Goal: Entertainment & Leisure: Consume media (video, audio)

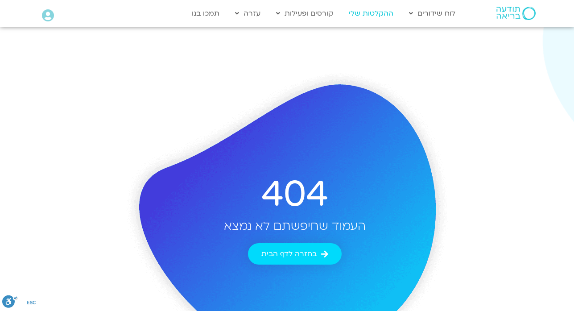
click at [374, 18] on link "ההקלטות שלי" at bounding box center [372, 13] width 54 height 17
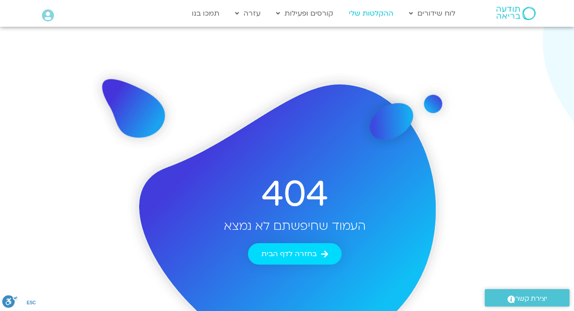
click at [374, 18] on link "ההקלטות שלי" at bounding box center [372, 13] width 54 height 17
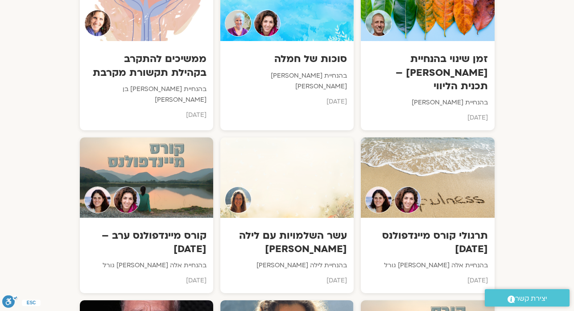
scroll to position [6155, 0]
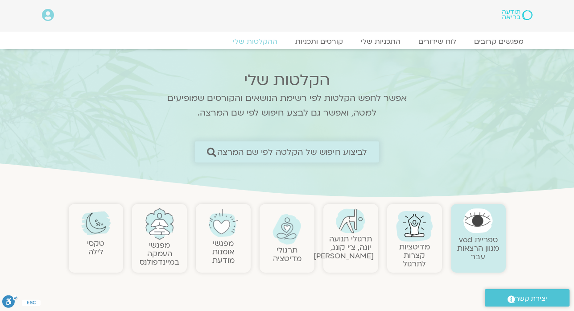
click at [355, 149] on span "לביצוע חיפוש של הקלטה לפי שם המרצה" at bounding box center [292, 151] width 150 height 9
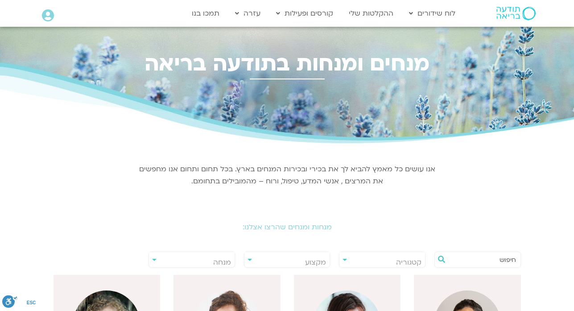
click at [478, 264] on input "text" at bounding box center [483, 259] width 68 height 15
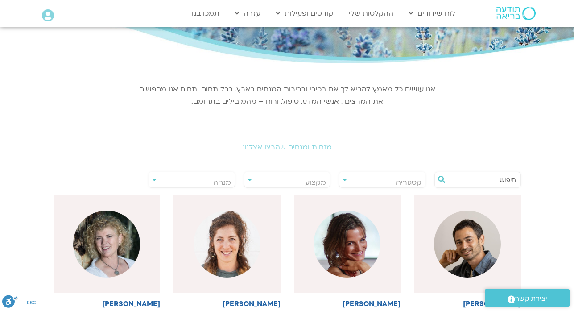
scroll to position [75, 0]
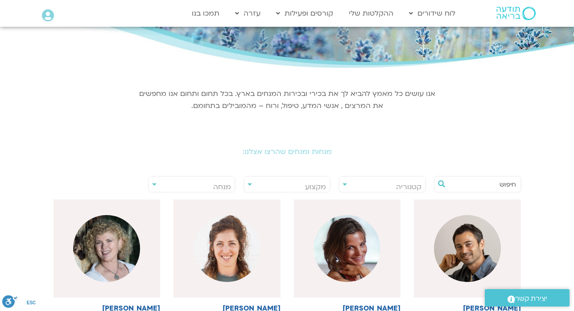
click at [481, 182] on input "text" at bounding box center [483, 184] width 68 height 15
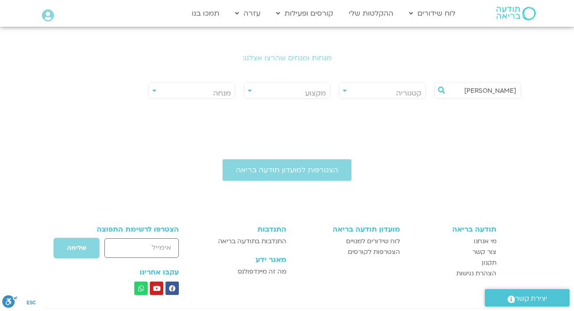
scroll to position [183, 0]
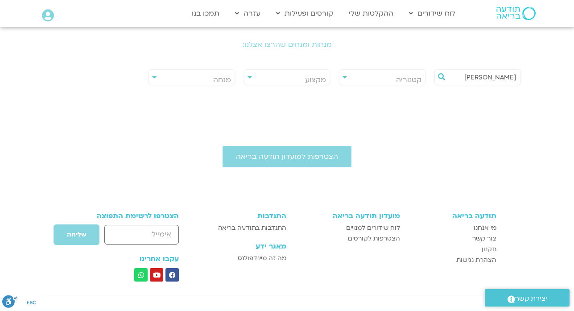
click at [495, 77] on input "יונתן דומיניץ" at bounding box center [483, 77] width 68 height 15
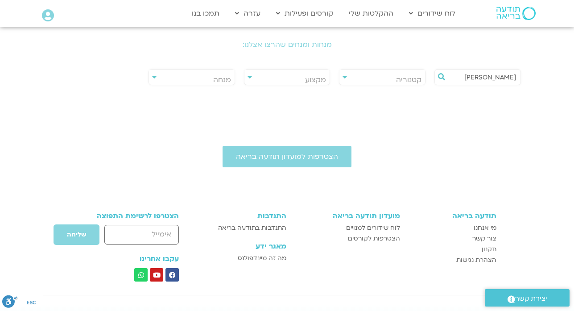
click at [495, 77] on input "יונתן דומיניץ" at bounding box center [483, 77] width 68 height 15
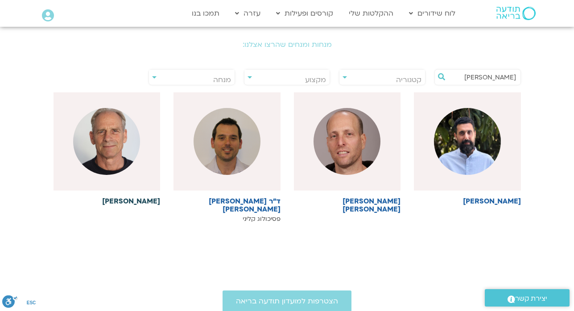
type input "[PERSON_NAME]"
click at [136, 175] on div at bounding box center [107, 141] width 107 height 98
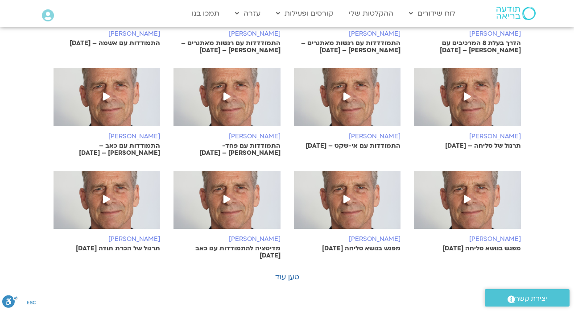
scroll to position [518, 0]
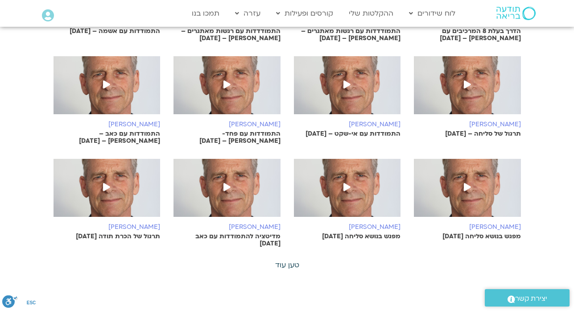
click at [290, 260] on link "טען עוד" at bounding box center [287, 265] width 24 height 10
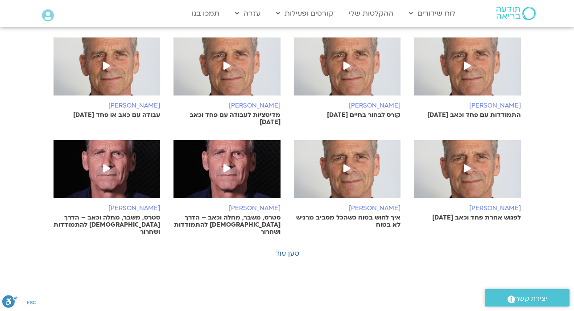
scroll to position [946, 0]
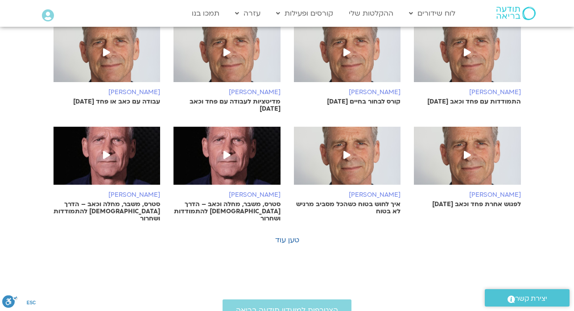
click at [293, 235] on link "טען עוד" at bounding box center [287, 240] width 24 height 10
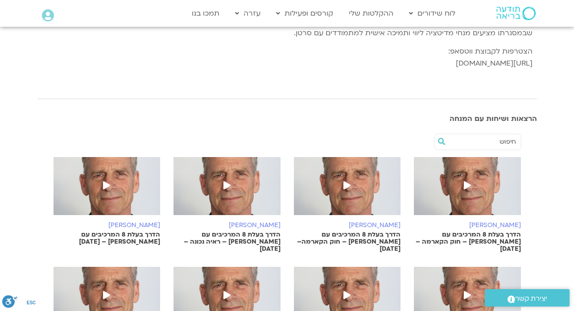
scroll to position [196, 0]
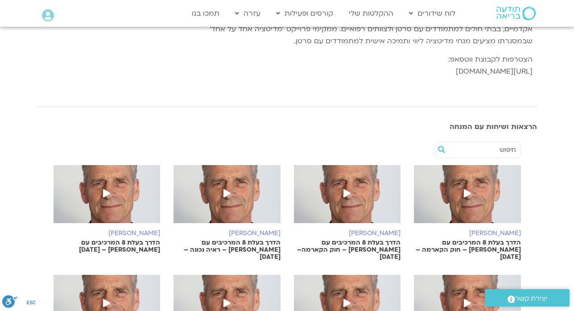
click at [382, 239] on p "הדרך בעלת 8 המרכיבים עם יונתן – חוק הקארמה– 30/05/24" at bounding box center [347, 249] width 107 height 21
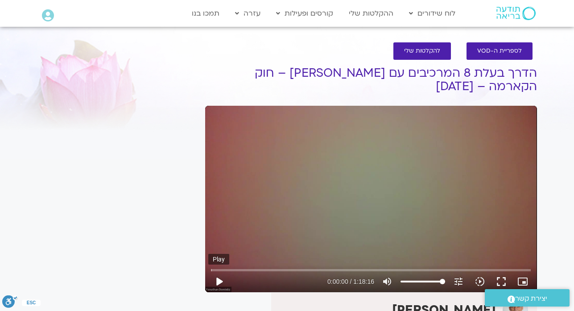
click at [222, 271] on button "play_arrow" at bounding box center [218, 281] width 21 height 21
click at [222, 271] on button "pause" at bounding box center [218, 281] width 21 height 21
type input "1.420782"
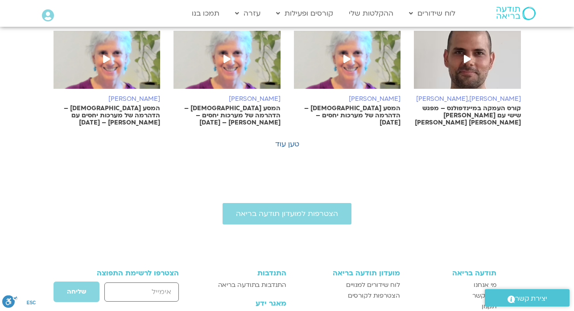
scroll to position [731, 0]
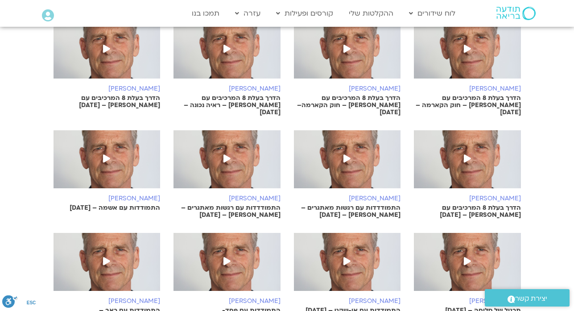
scroll to position [356, 0]
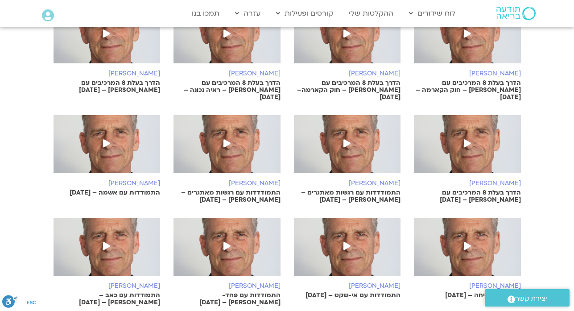
click at [510, 189] on p "הדרך בעלת 8 המרכיבים עם [PERSON_NAME] – [DATE]" at bounding box center [467, 196] width 107 height 14
